Goal: Task Accomplishment & Management: Complete application form

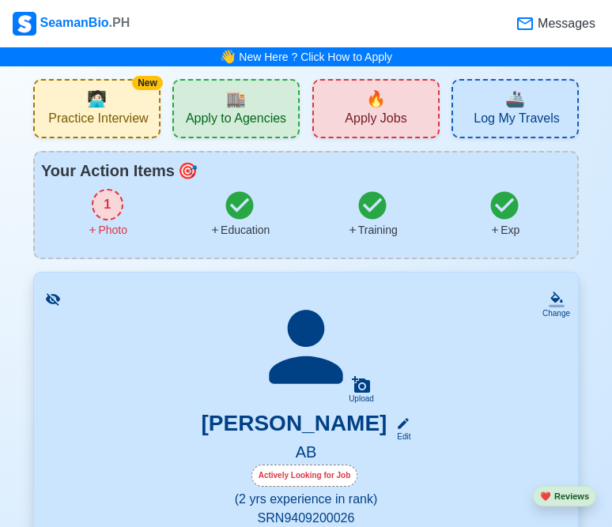
click at [379, 115] on span "Apply Jobs" at bounding box center [376, 121] width 62 height 20
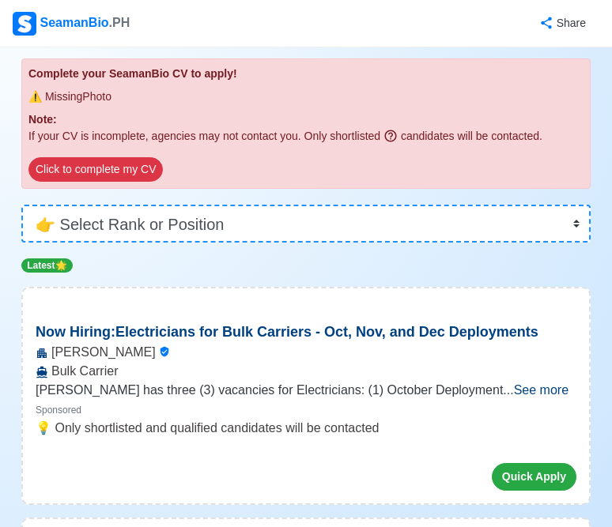
scroll to position [150, 0]
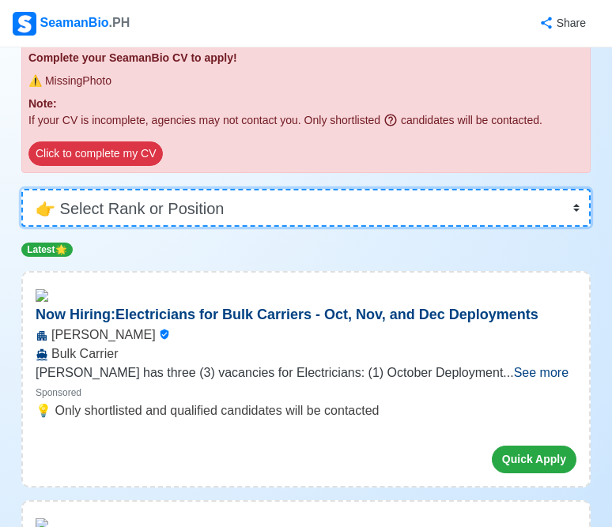
click at [403, 211] on select "👉 Select Rank or Position Master Chief Officer 2nd Officer 3rd Officer Junior O…" at bounding box center [305, 208] width 569 height 38
select select "[PERSON_NAME]"
click at [21, 227] on select "👉 Select Rank or Position Master Chief Officer 2nd Officer 3rd Officer Junior O…" at bounding box center [305, 208] width 569 height 38
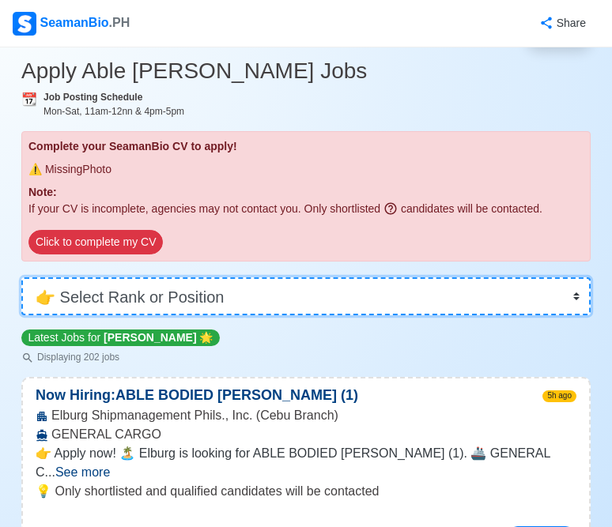
scroll to position [150, 0]
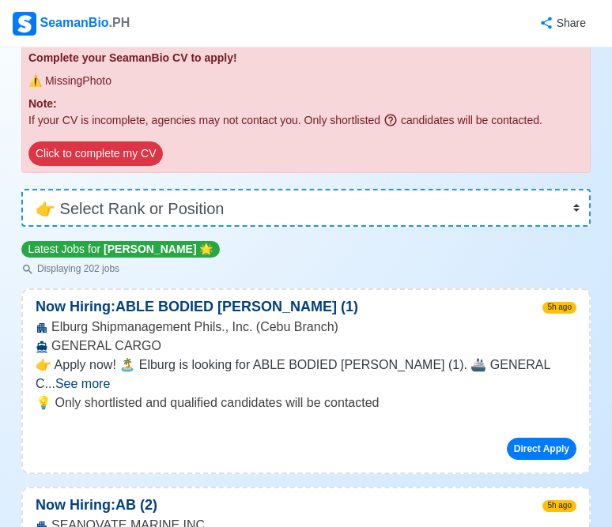
click at [110, 377] on span "See more" at bounding box center [82, 383] width 55 height 13
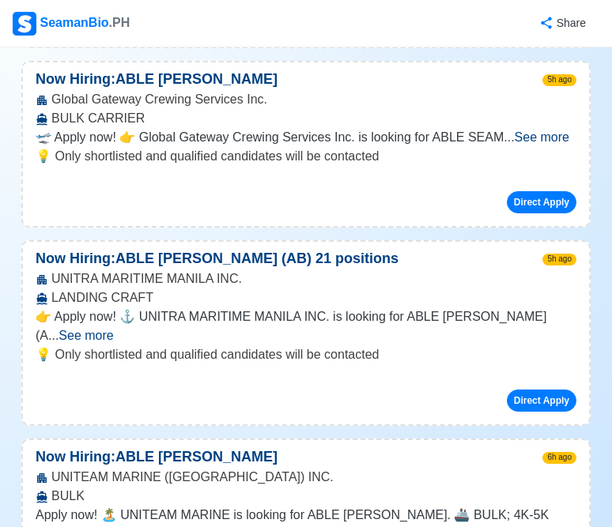
scroll to position [2056, 0]
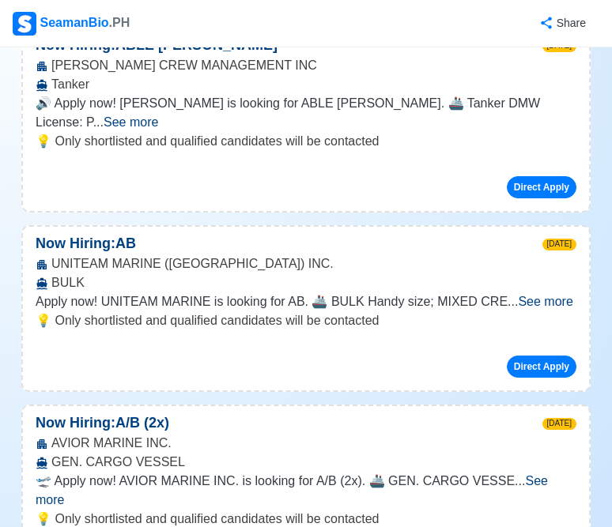
click at [537, 474] on span "See more" at bounding box center [292, 490] width 512 height 32
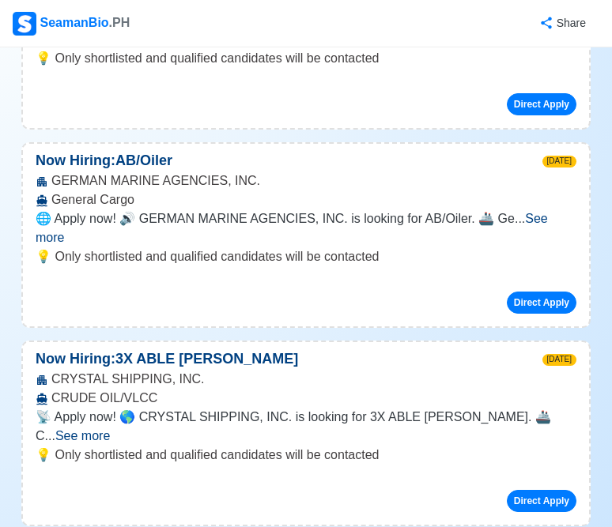
scroll to position [3028, 0]
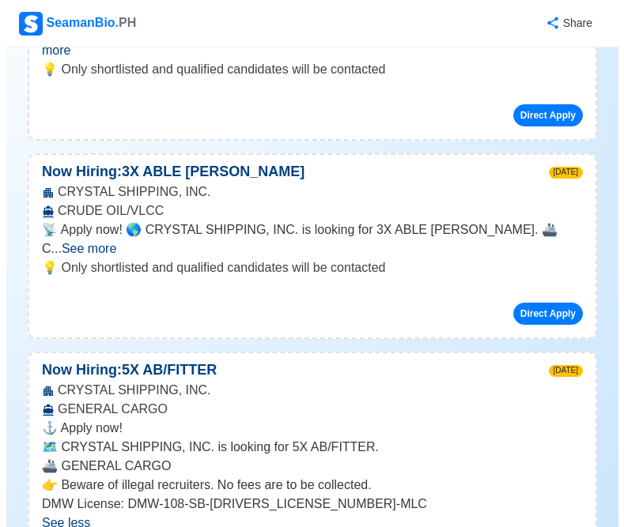
scroll to position [3215, 0]
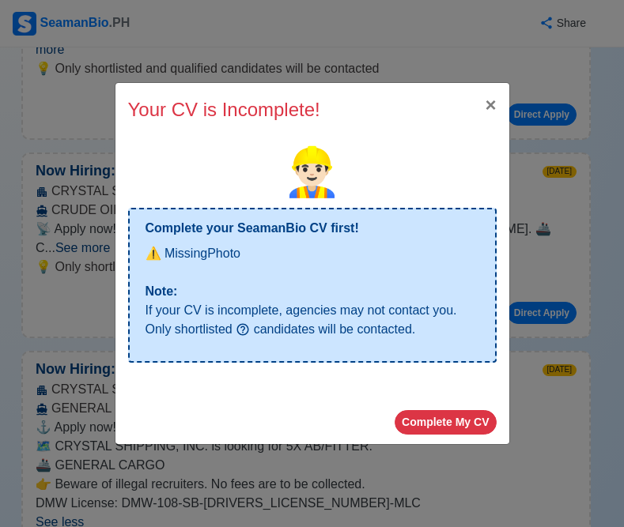
click at [242, 282] on p "Note:" at bounding box center [312, 291] width 334 height 19
click at [448, 423] on button "Complete My CV" at bounding box center [444, 422] width 101 height 24
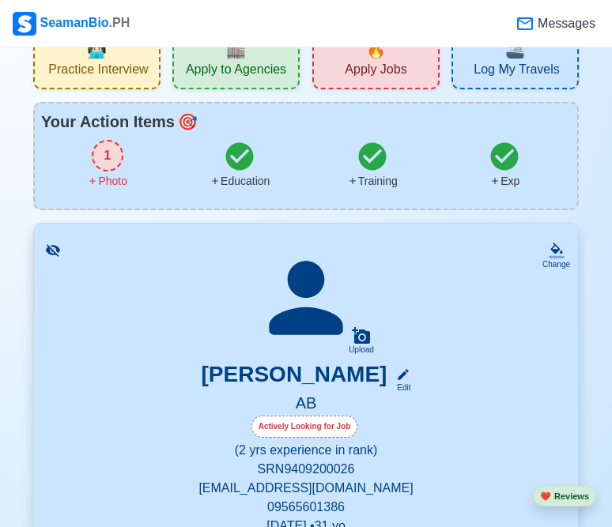
scroll to position [50, 0]
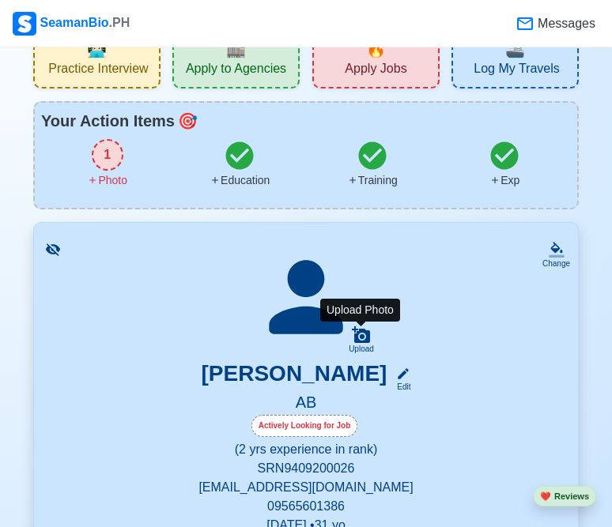
click at [364, 334] on icon at bounding box center [361, 334] width 18 height 17
click at [0, 0] on input "Upload" at bounding box center [0, 0] width 0 height 0
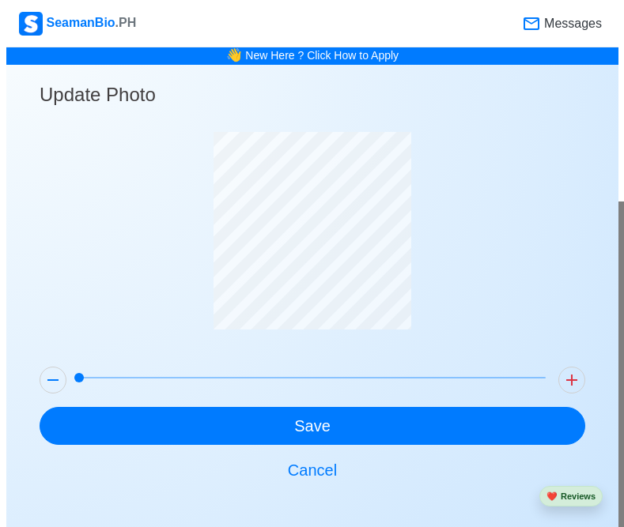
scroll to position [0, 0]
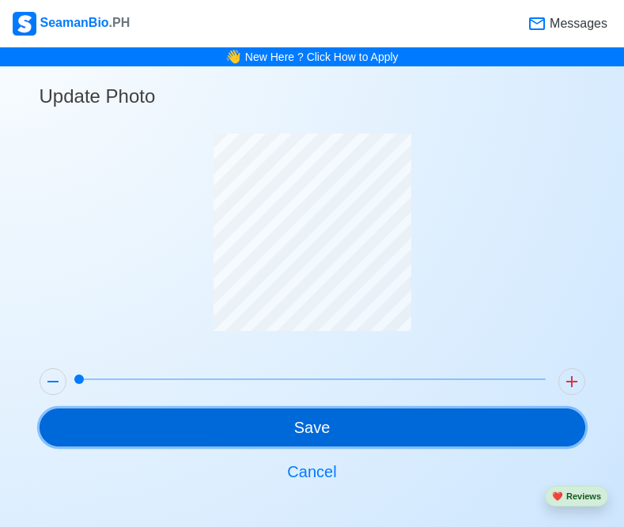
click at [401, 428] on button "Save" at bounding box center [312, 428] width 545 height 38
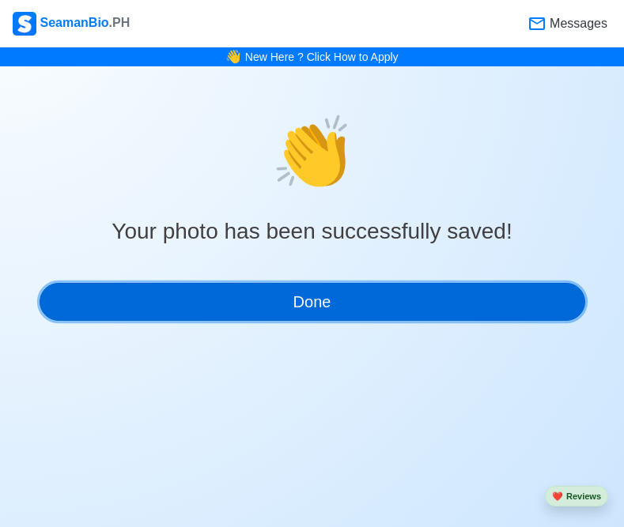
click at [435, 294] on button "Done" at bounding box center [312, 302] width 545 height 38
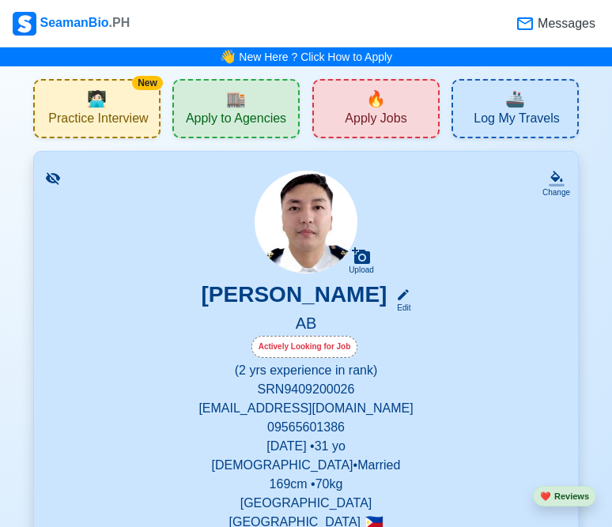
click at [390, 128] on span "Apply Jobs" at bounding box center [376, 121] width 62 height 20
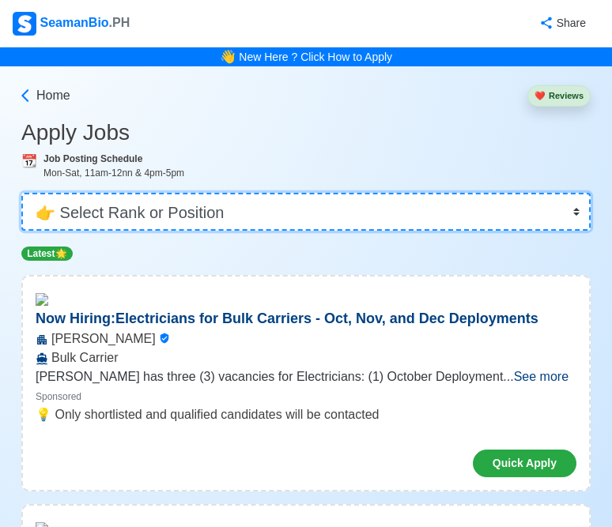
click at [358, 218] on select "👉 Select Rank or Position Master Chief Officer 2nd Officer 3rd Officer Junior O…" at bounding box center [305, 212] width 569 height 38
select select "[PERSON_NAME]"
click at [27, 193] on select "👉 Select Rank or Position Master Chief Officer 2nd Officer 3rd Officer Junior O…" at bounding box center [305, 212] width 569 height 38
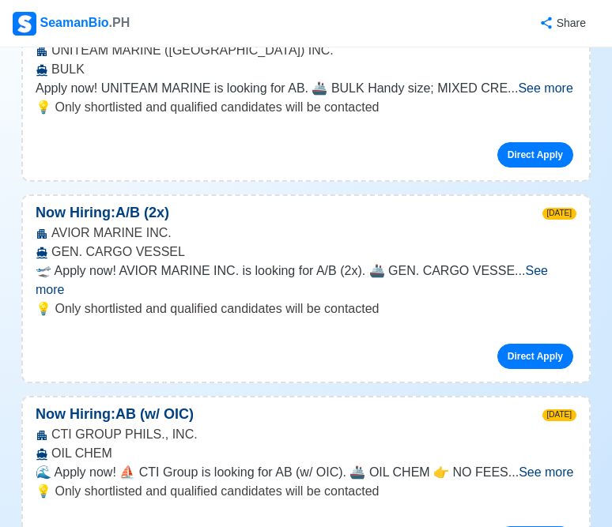
scroll to position [2054, 0]
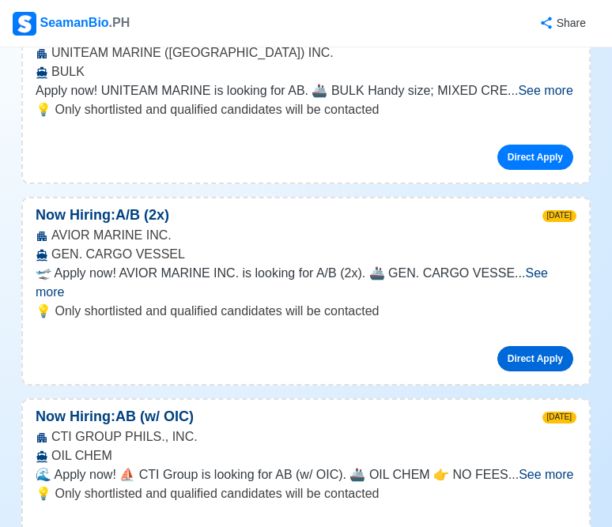
click at [514, 346] on link "Direct Apply" at bounding box center [535, 358] width 76 height 25
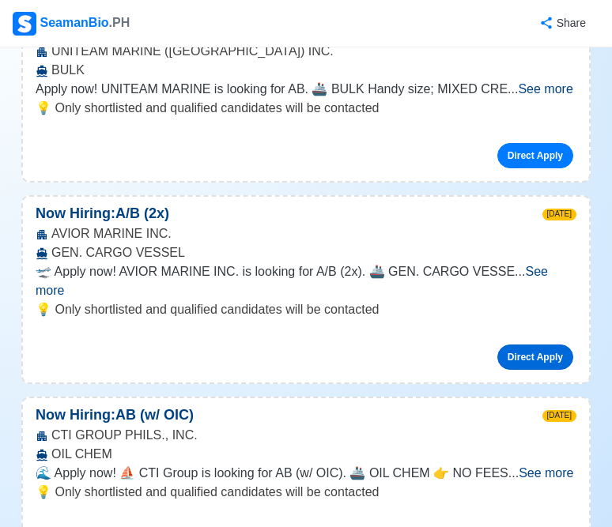
scroll to position [2057, 0]
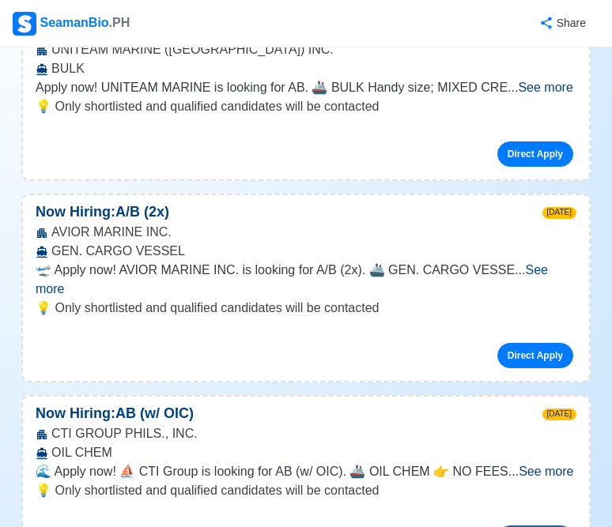
click at [526, 465] on span "See more" at bounding box center [545, 471] width 55 height 13
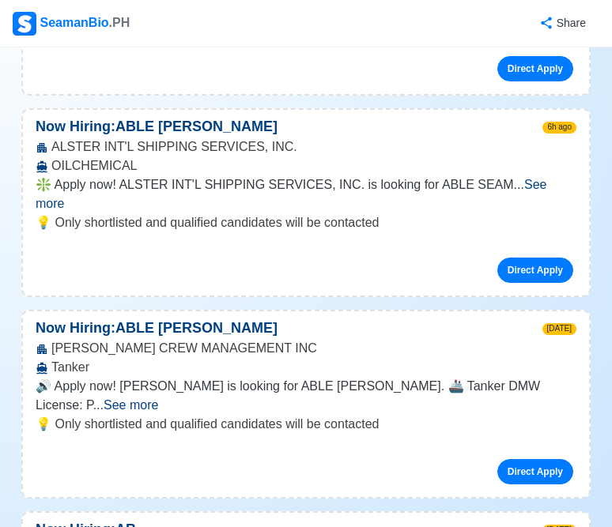
scroll to position [1201, 0]
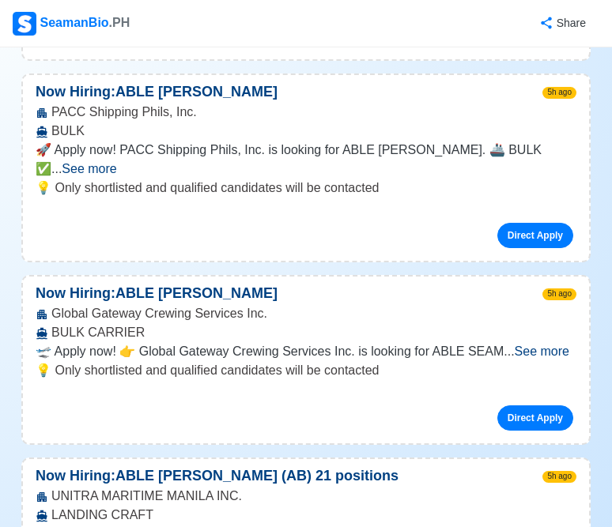
scroll to position [772, 0]
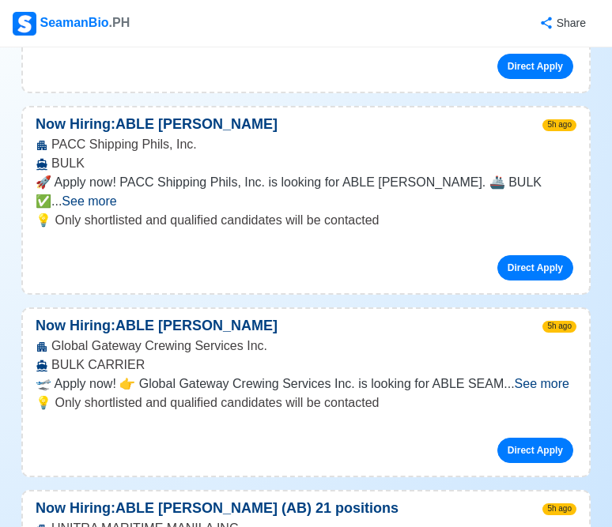
click at [549, 377] on span "See more" at bounding box center [541, 383] width 55 height 13
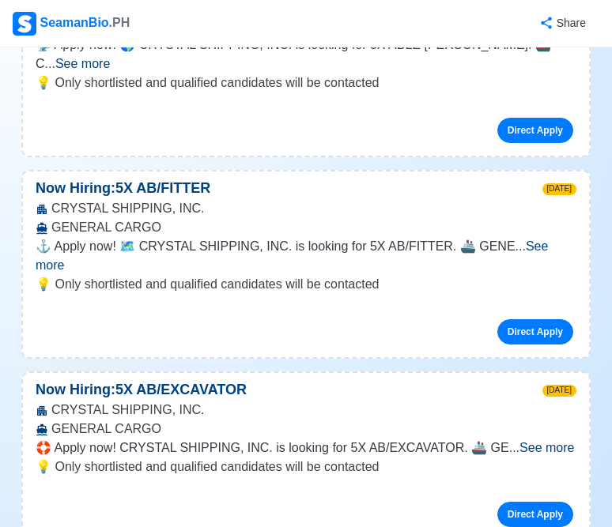
scroll to position [3471, 0]
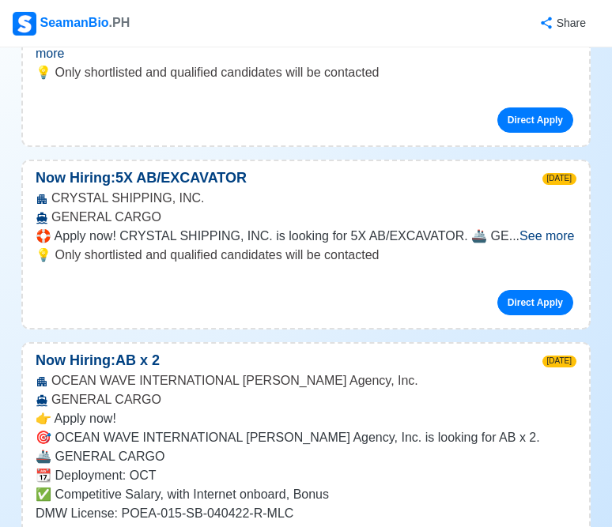
scroll to position [3659, 0]
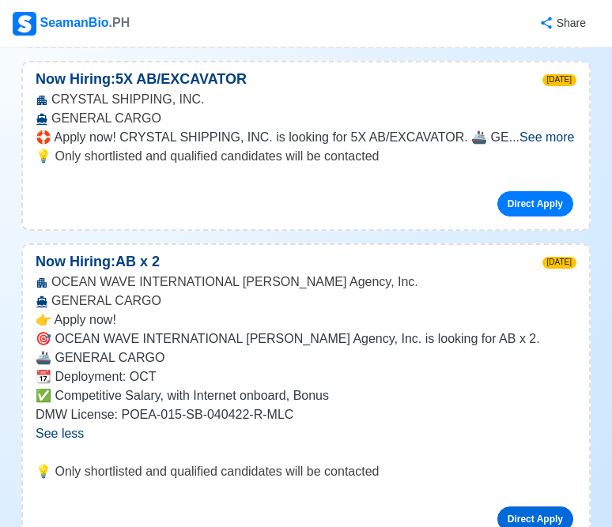
scroll to position [3773, 0]
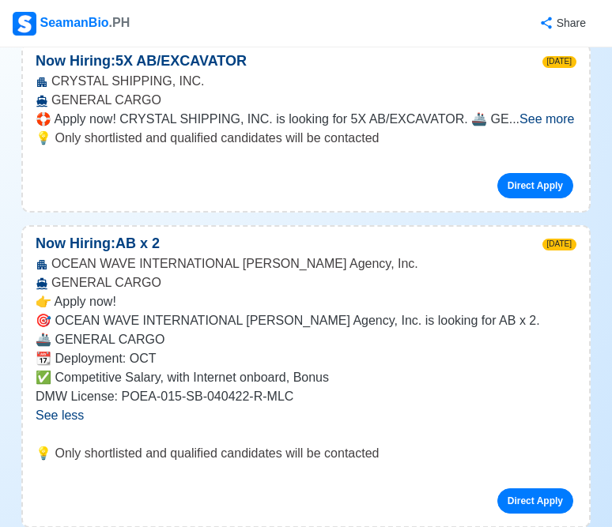
scroll to position [3757, 0]
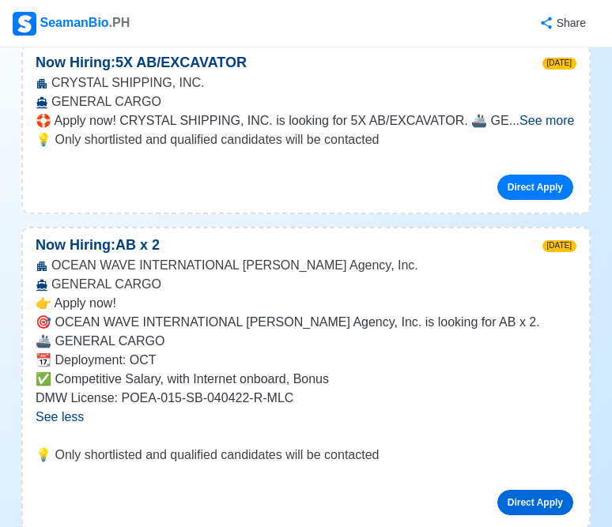
click at [538, 490] on link "Direct Apply" at bounding box center [535, 502] width 76 height 25
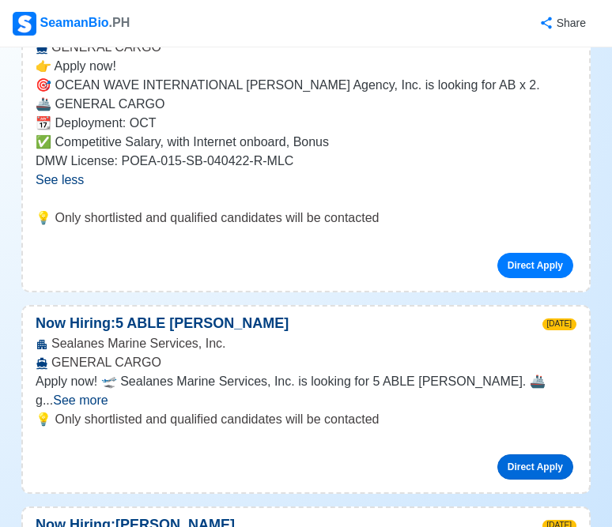
scroll to position [4023, 0]
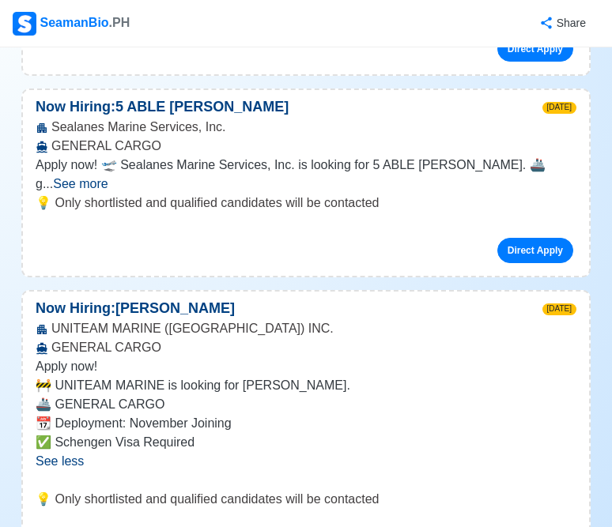
scroll to position [4219, 0]
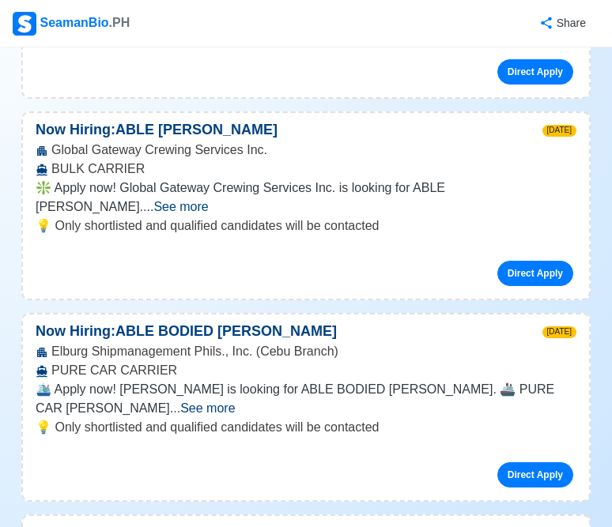
scroll to position [7264, 0]
